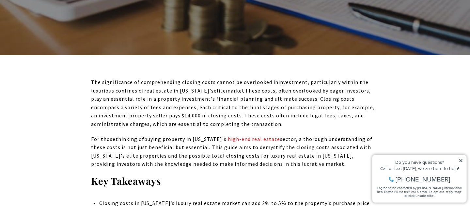
scroll to position [213, 0]
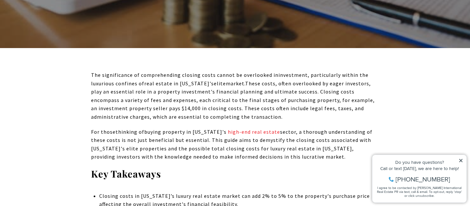
click at [143, 102] on p "The significance of comprehending closing costs cannot be overlooked in investm…" at bounding box center [235, 96] width 288 height 50
drag, startPoint x: 138, startPoint y: 110, endPoint x: 200, endPoint y: 110, distance: 62.0
click at [200, 110] on span "The significance of comprehending closing costs cannot be overlooked in investm…" at bounding box center [233, 95] width 284 height 48
drag, startPoint x: 236, startPoint y: 100, endPoint x: 314, endPoint y: 100, distance: 78.0
click at [314, 100] on span "The significance of comprehending closing costs cannot be overlooked in investm…" at bounding box center [233, 95] width 284 height 48
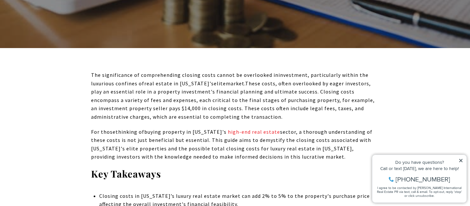
click at [318, 98] on span "The significance of comprehending closing costs cannot be overlooked in investm…" at bounding box center [233, 95] width 284 height 48
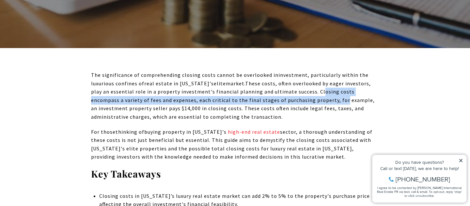
drag, startPoint x: 307, startPoint y: 89, endPoint x: 309, endPoint y: 97, distance: 8.0
click at [309, 97] on span "The significance of comprehending closing costs cannot be overlooked in investm…" at bounding box center [233, 95] width 284 height 48
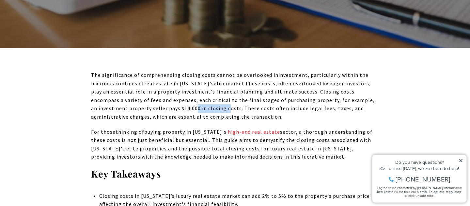
drag, startPoint x: 191, startPoint y: 105, endPoint x: 157, endPoint y: 105, distance: 33.6
click at [158, 105] on span "The significance of comprehending closing costs cannot be overlooked in investm…" at bounding box center [233, 95] width 284 height 48
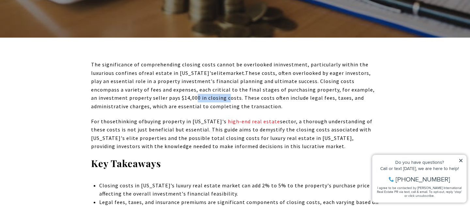
scroll to position [243, 0]
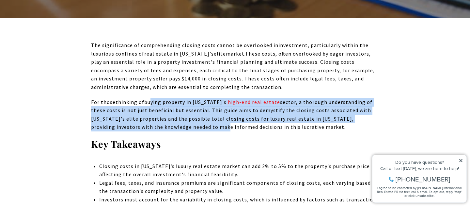
drag, startPoint x: 197, startPoint y: 124, endPoint x: 150, endPoint y: 103, distance: 51.4
click at [150, 103] on span "For those thinking of buying property in [US_STATE] 's high-end real estate sec…" at bounding box center [231, 115] width 281 height 32
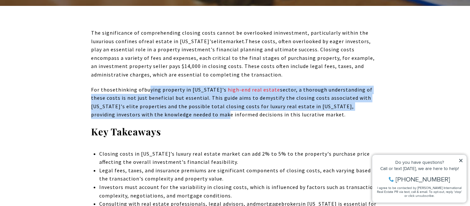
scroll to position [296, 0]
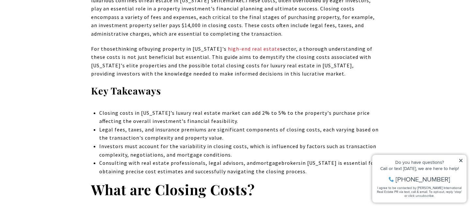
click at [116, 114] on li "Closing costs in [US_STATE]’s luxury real estate market can add 2% to 5% to the…" at bounding box center [239, 117] width 280 height 17
drag, startPoint x: 102, startPoint y: 109, endPoint x: 244, endPoint y: 116, distance: 142.1
click at [244, 116] on li "Closing costs in [US_STATE]’s luxury real estate market can add 2% to 5% to the…" at bounding box center [239, 117] width 280 height 17
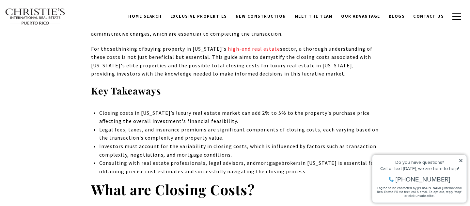
scroll to position [162, 0]
